Goal: Find specific page/section: Find specific page/section

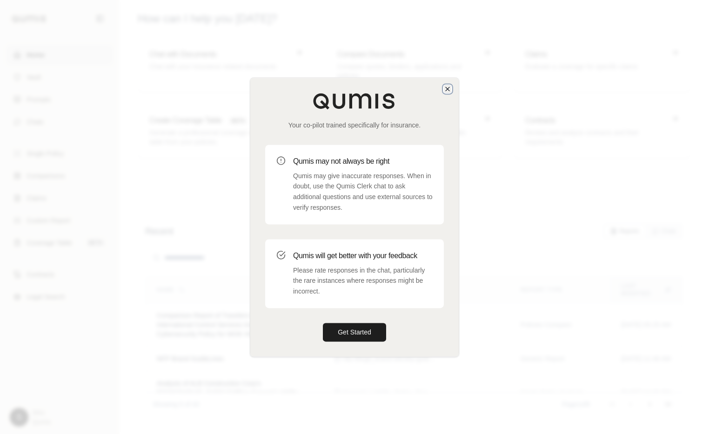
click at [449, 85] on icon "button" at bounding box center [447, 88] width 7 height 7
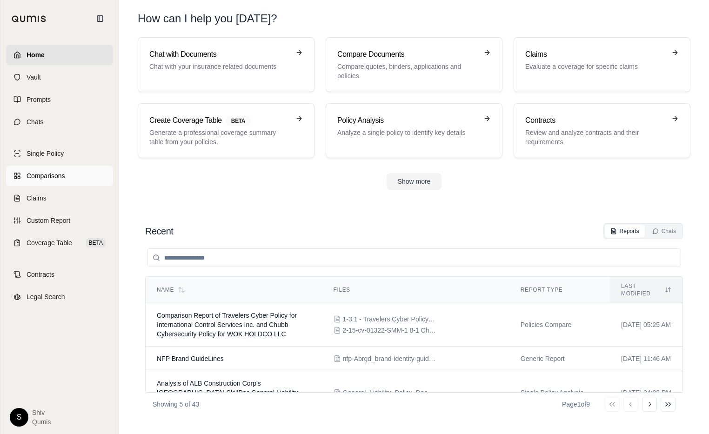
click at [48, 168] on link "Comparisons" at bounding box center [59, 176] width 107 height 20
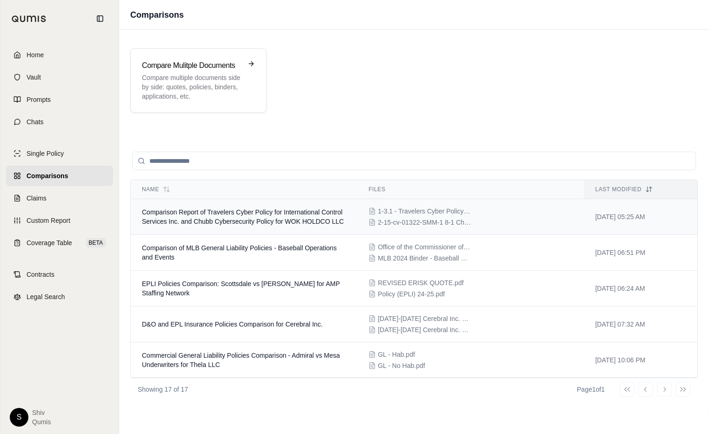
click at [226, 225] on span "Comparison Report of Travelers Cyber Policy for International Control Services …" at bounding box center [243, 216] width 202 height 17
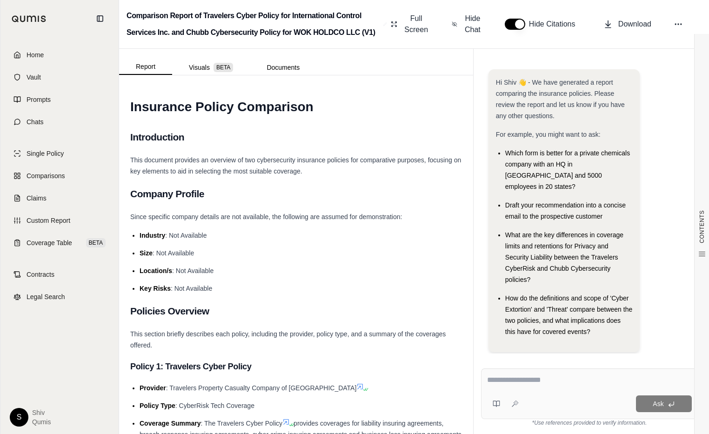
scroll to position [2, 0]
click at [185, 63] on button "Visuals BETA" at bounding box center [211, 67] width 78 height 15
